Goal: Information Seeking & Learning: Learn about a topic

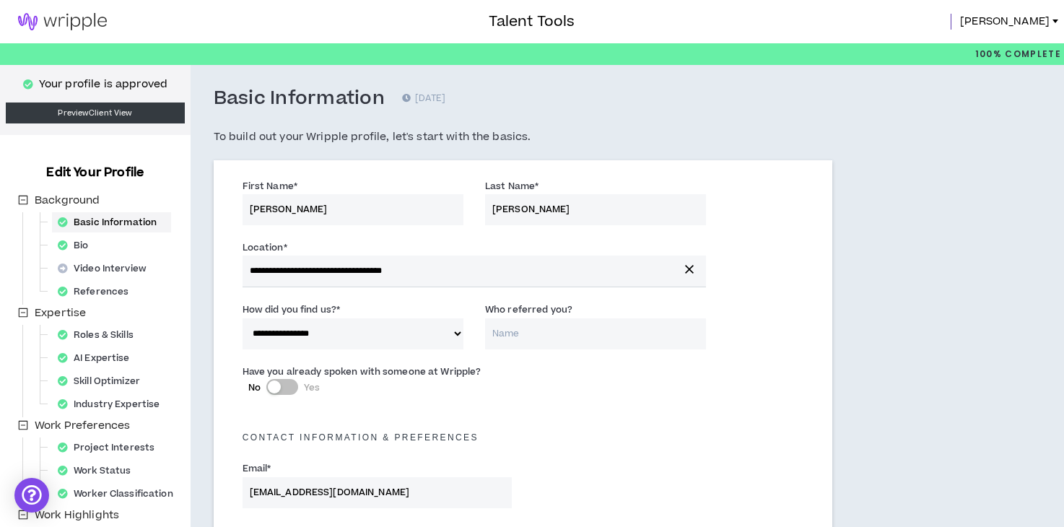
select select "*"
select select "US"
select select "*******"
select select "*"
click at [38, 18] on img at bounding box center [62, 21] width 125 height 17
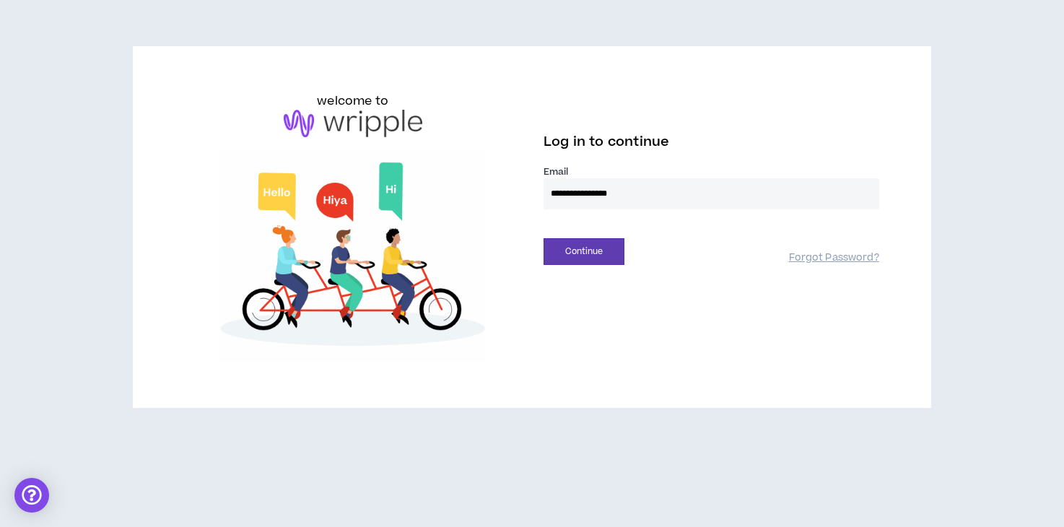
type input "**********"
click at [556, 264] on div "**********" at bounding box center [532, 226] width 718 height 269
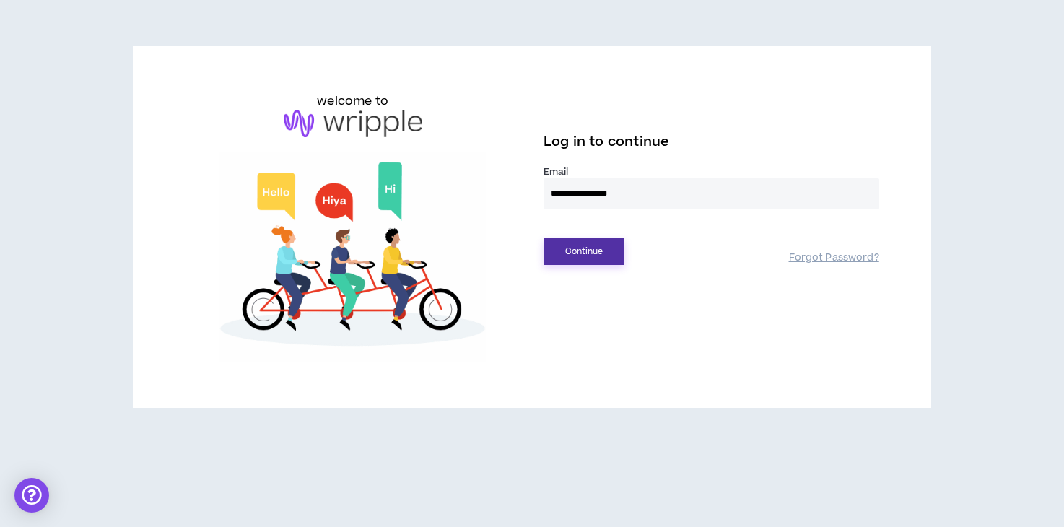
click at [570, 253] on button "Continue" at bounding box center [584, 251] width 81 height 27
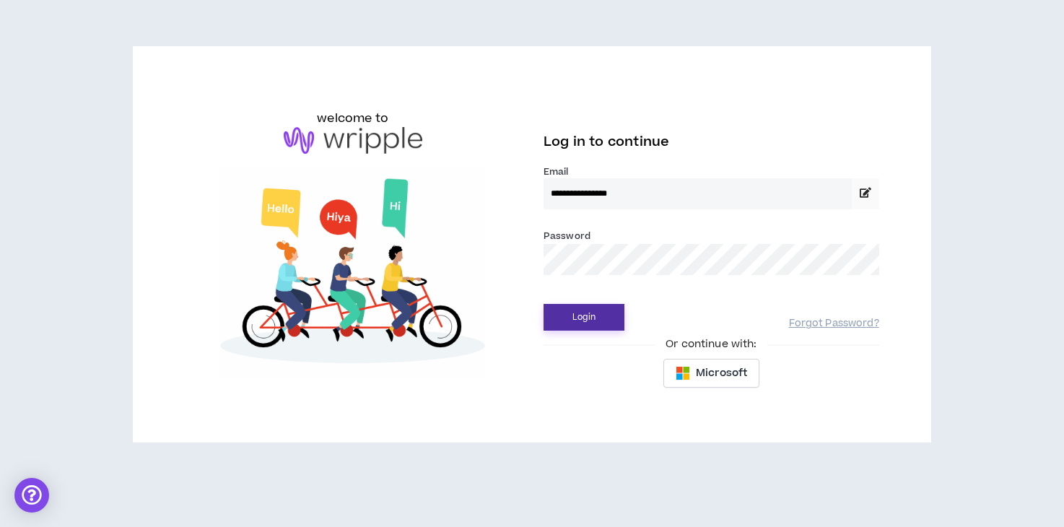
click at [598, 312] on button "Login" at bounding box center [584, 317] width 81 height 27
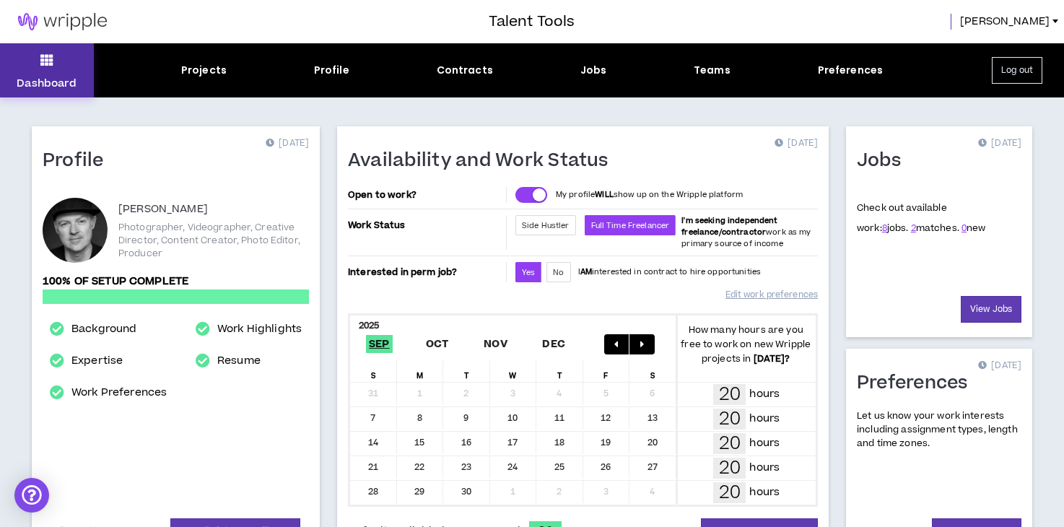
click at [45, 61] on icon at bounding box center [46, 60] width 13 height 20
click at [199, 70] on div "Projects" at bounding box center [203, 70] width 45 height 15
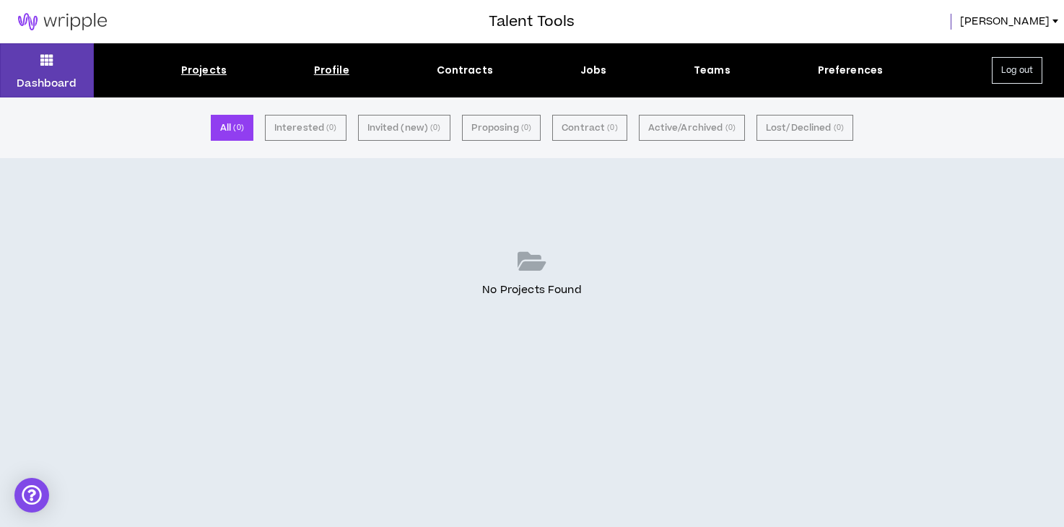
click at [331, 69] on div "Profile" at bounding box center [331, 70] width 35 height 15
select select "*"
select select "US"
select select "*******"
select select "*"
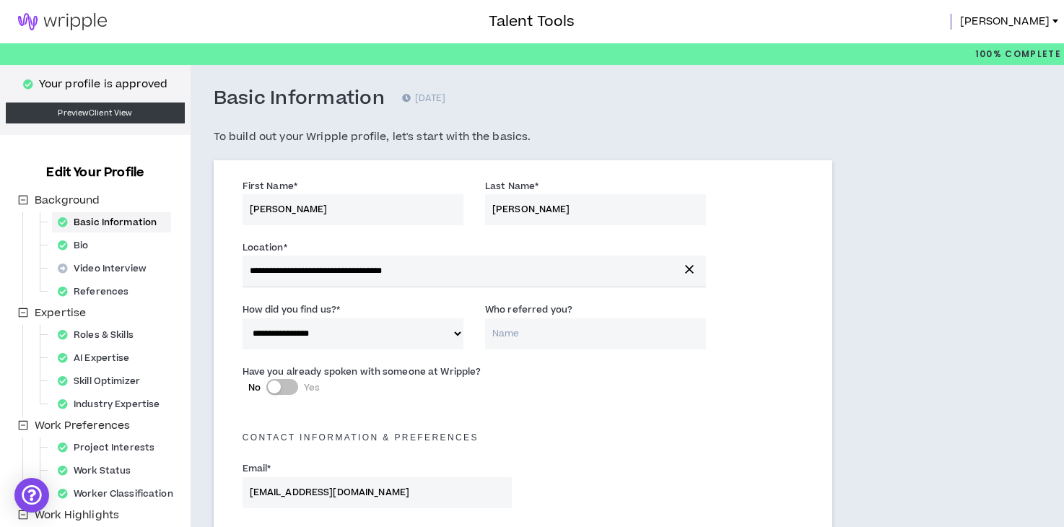
click at [37, 18] on img at bounding box center [62, 21] width 125 height 17
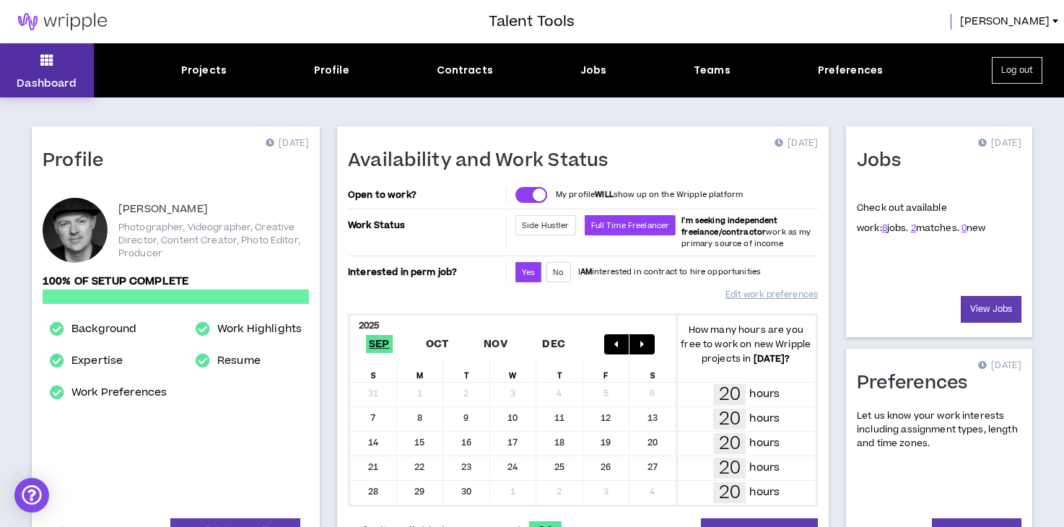
click at [61, 75] on button "Dashboard" at bounding box center [47, 70] width 94 height 54
click at [43, 69] on icon at bounding box center [46, 60] width 13 height 20
click at [207, 66] on div "Projects" at bounding box center [203, 70] width 45 height 15
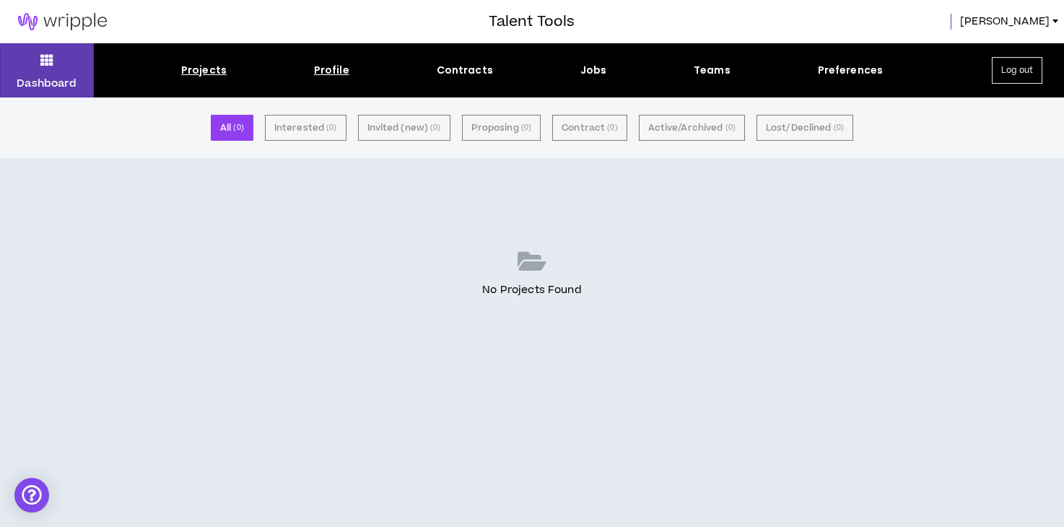
click at [328, 65] on div "Profile" at bounding box center [331, 70] width 35 height 15
select select "*"
select select "US"
select select "*******"
select select "*"
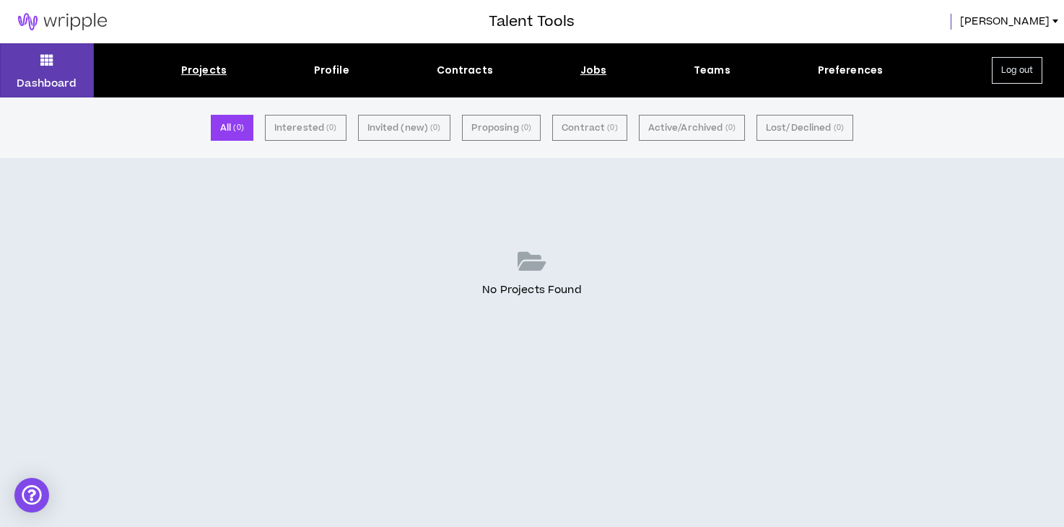
click at [590, 70] on div "Jobs" at bounding box center [593, 70] width 27 height 15
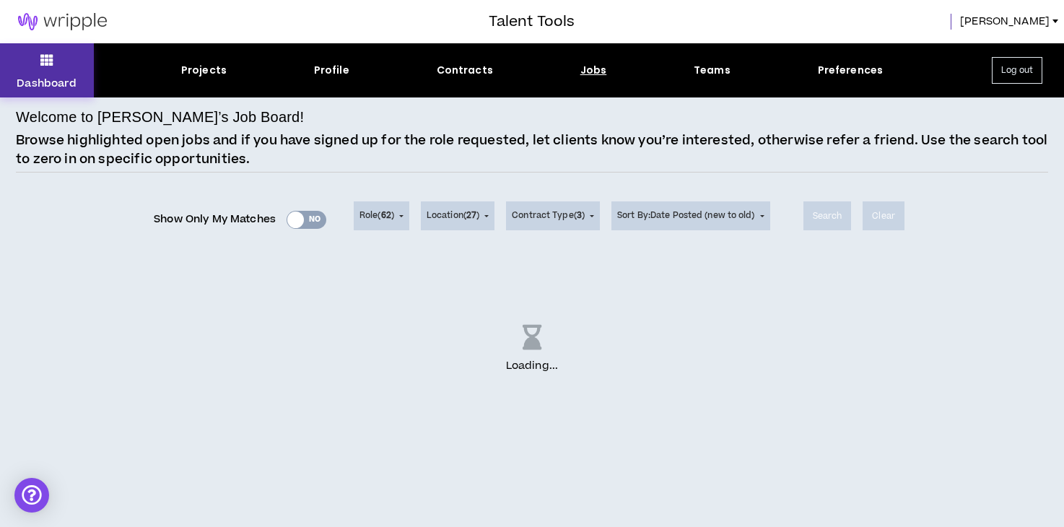
click at [49, 54] on icon at bounding box center [46, 60] width 13 height 20
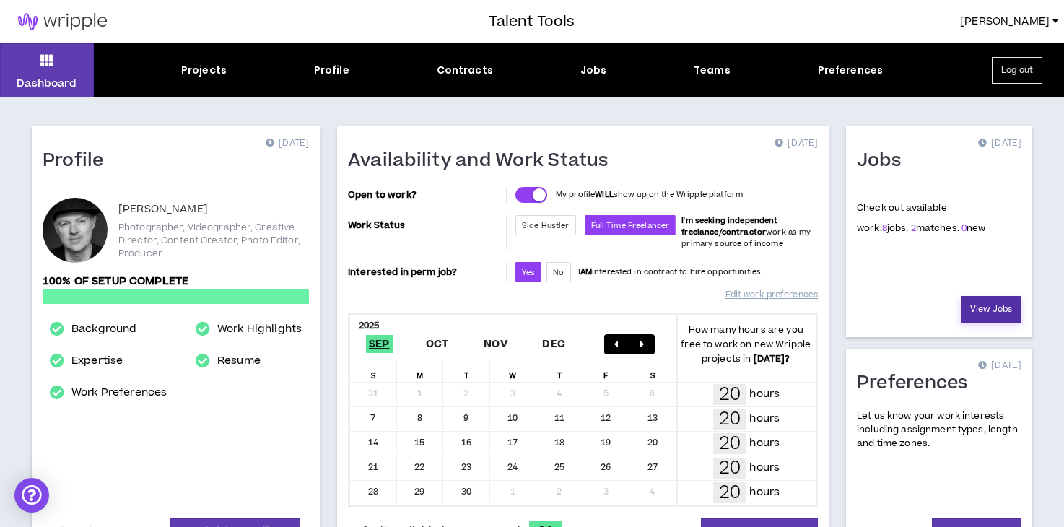
click at [980, 308] on link "View Jobs" at bounding box center [991, 309] width 61 height 27
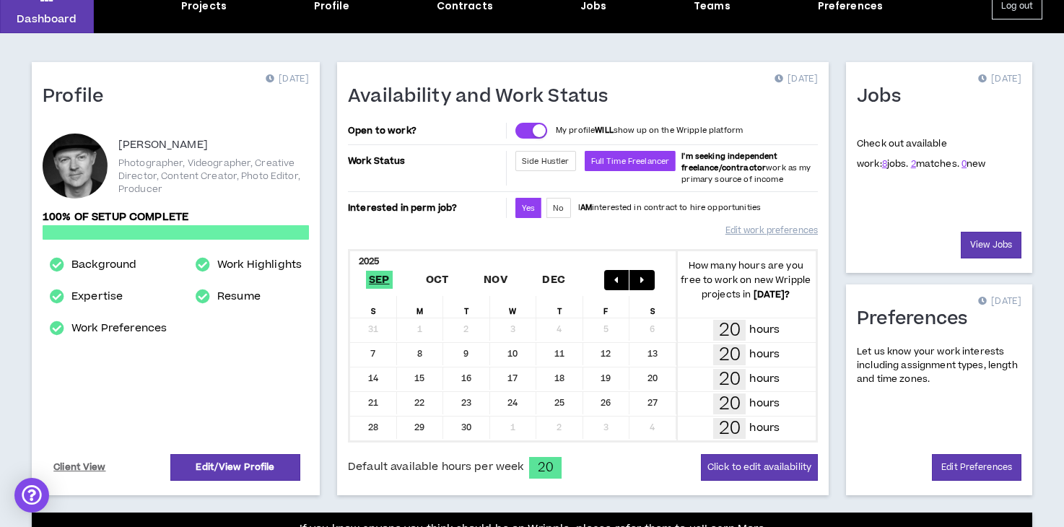
scroll to position [68, 0]
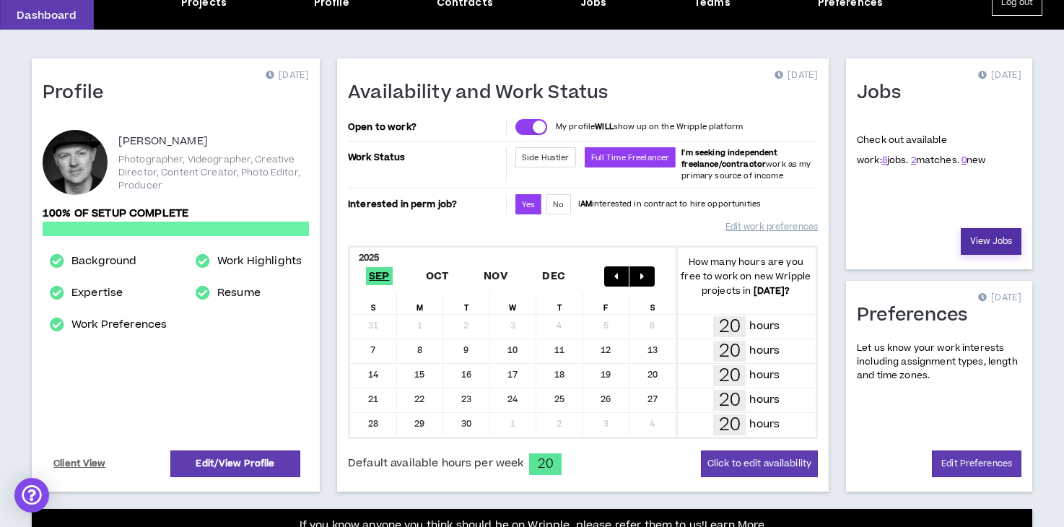
click at [1003, 243] on link "View Jobs" at bounding box center [991, 241] width 61 height 27
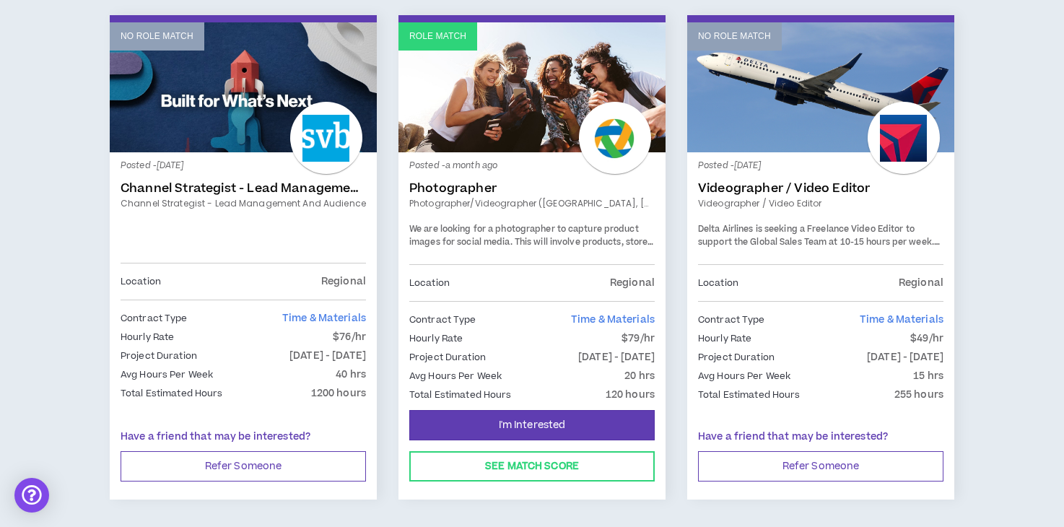
scroll to position [778, 0]
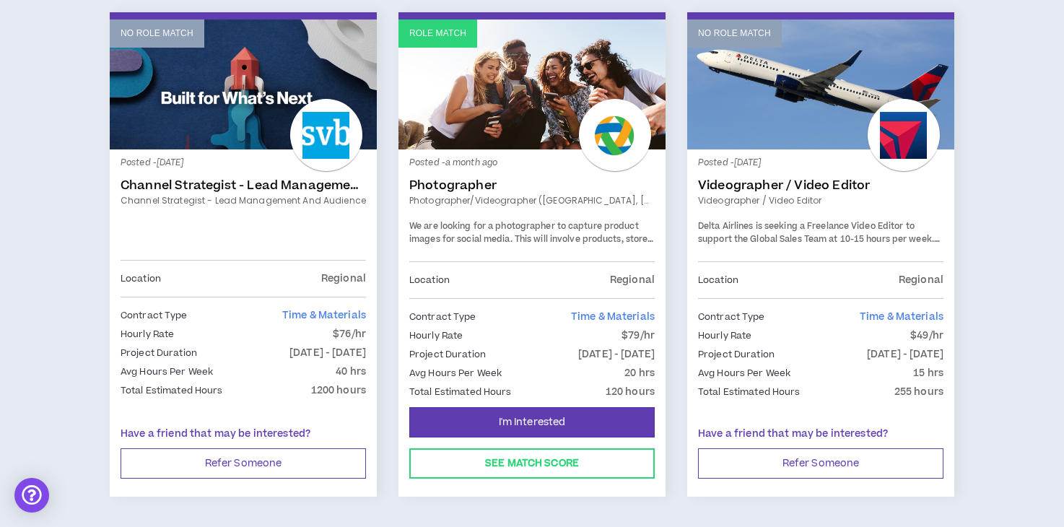
click at [536, 310] on div "Contract Type Time & Materials" at bounding box center [531, 317] width 245 height 16
click at [512, 309] on div "Contract Type Time & Materials" at bounding box center [531, 317] width 245 height 16
click at [622, 276] on p "Regional" at bounding box center [632, 280] width 45 height 16
click at [579, 145] on link "Role Match" at bounding box center [531, 84] width 267 height 130
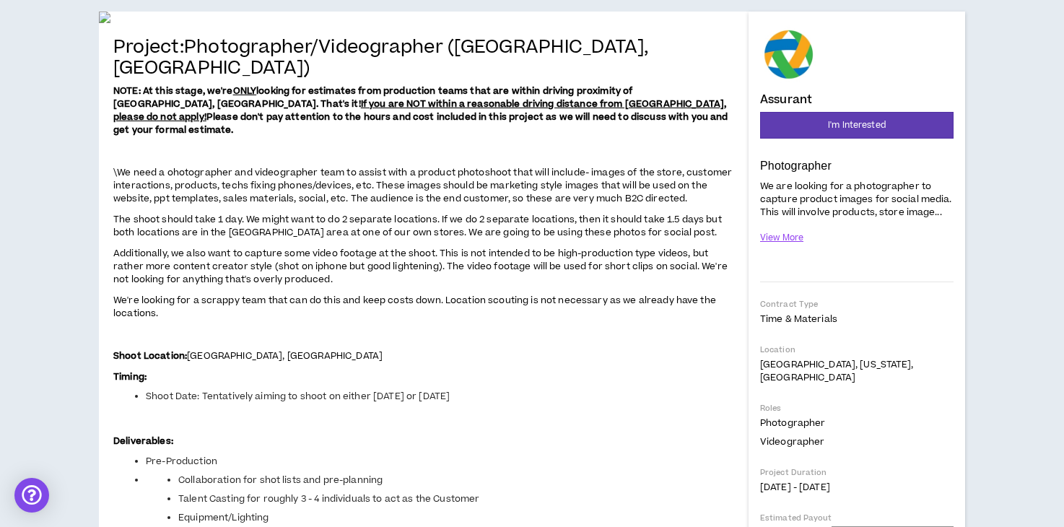
scroll to position [55, 0]
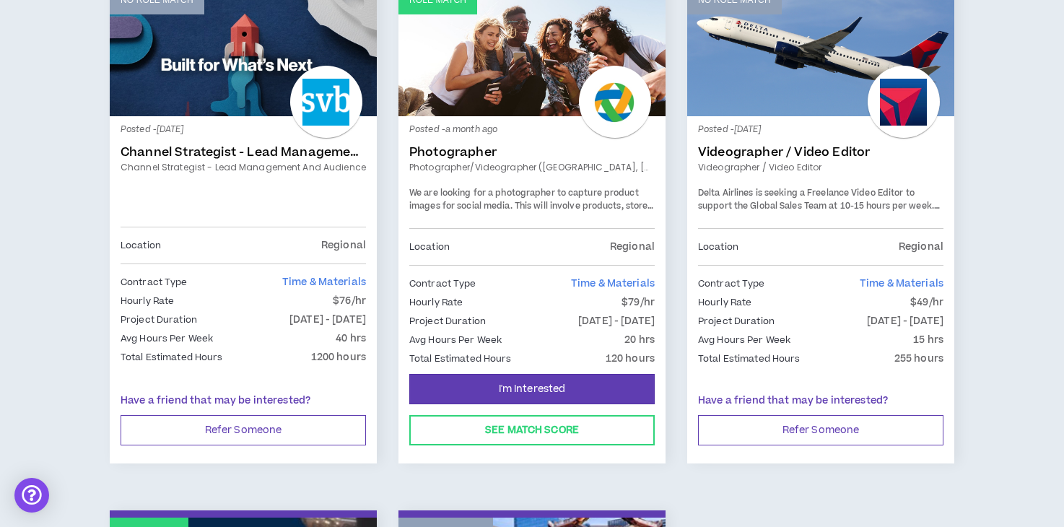
scroll to position [819, 0]
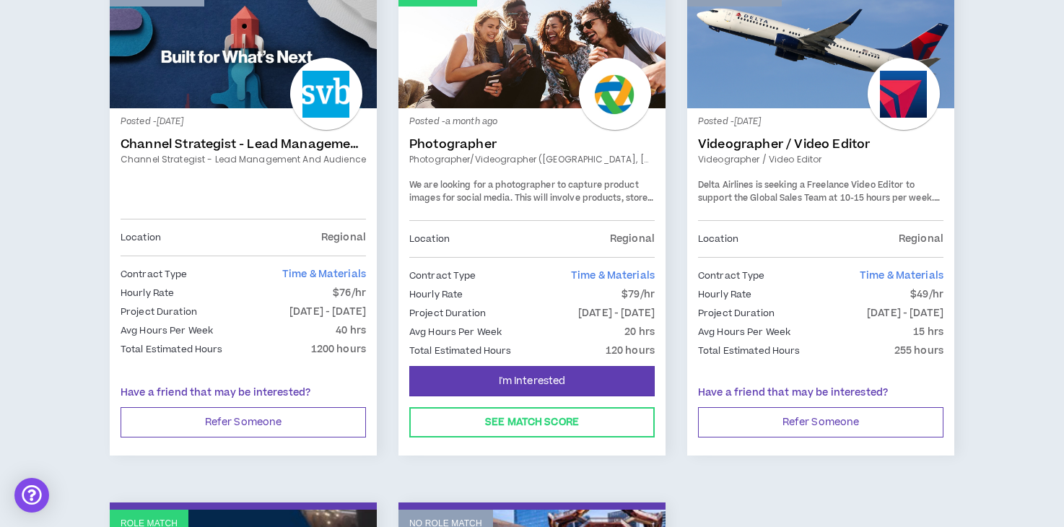
click at [831, 116] on p "Posted - [DATE]" at bounding box center [820, 122] width 245 height 13
click at [822, 144] on link "Videographer / Video Editor" at bounding box center [820, 144] width 245 height 14
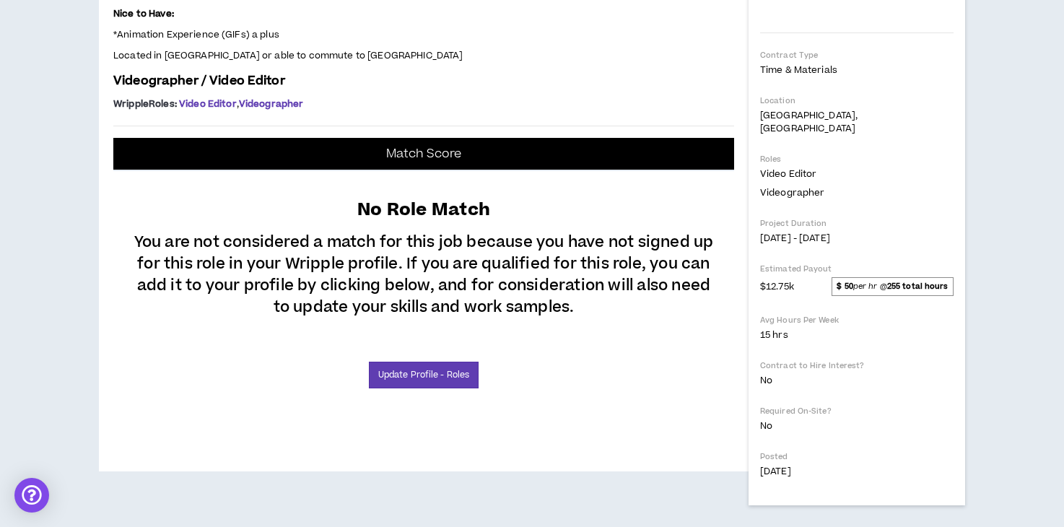
scroll to position [394, 0]
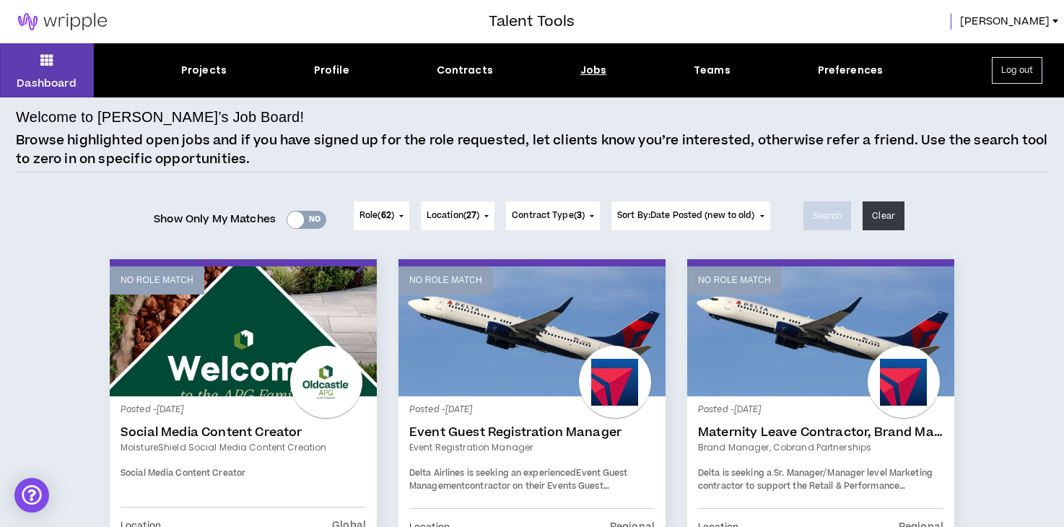
click at [373, 218] on span "Role ( 62 )" at bounding box center [377, 215] width 35 height 13
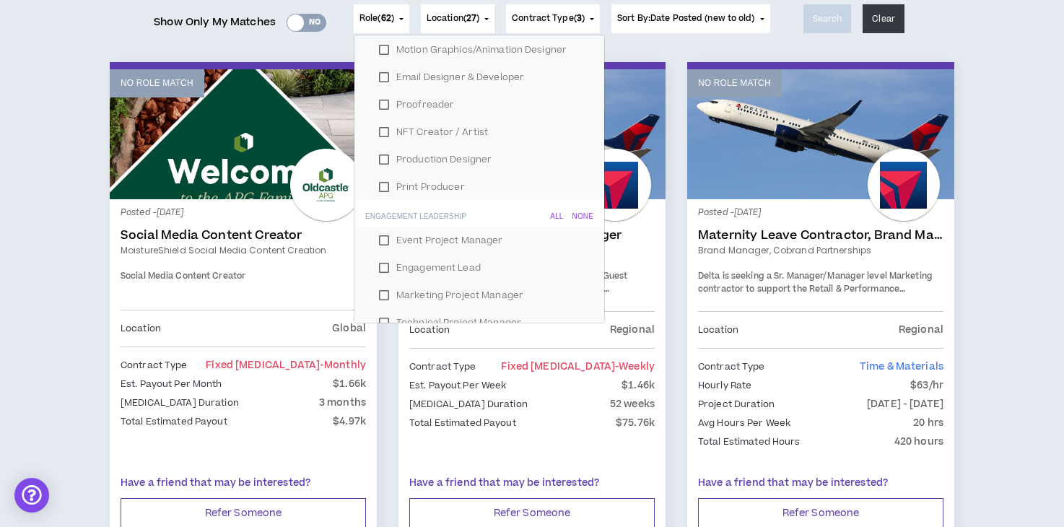
scroll to position [664, 0]
click at [446, 216] on label "Event Project Manager" at bounding box center [479, 215] width 215 height 22
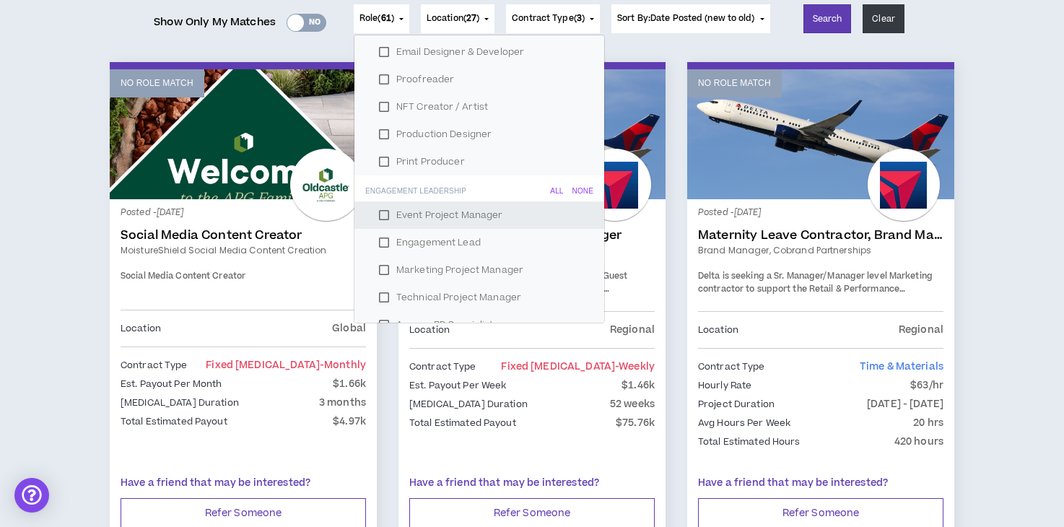
click at [446, 216] on label "Event Project Manager" at bounding box center [479, 215] width 215 height 22
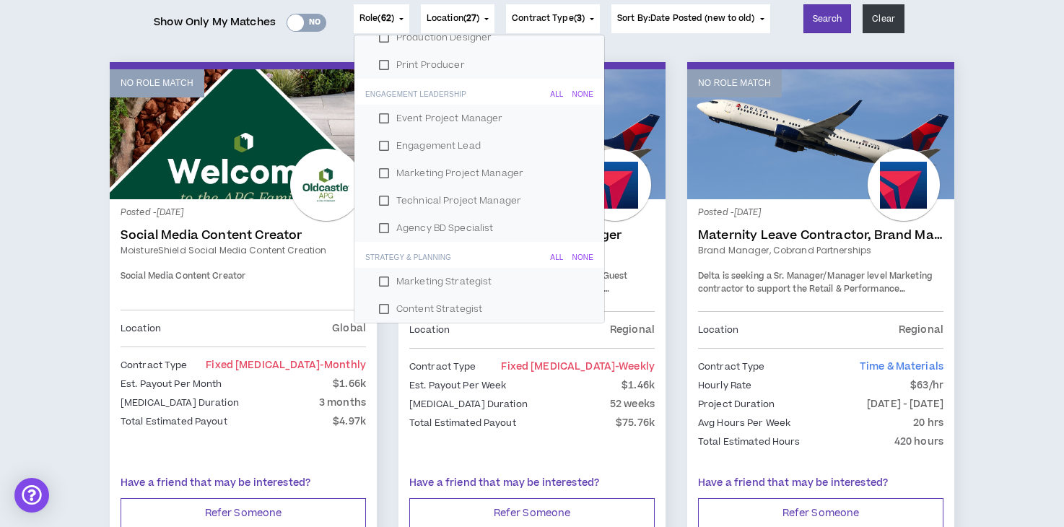
scroll to position [754, 0]
